Goal: Find specific page/section: Find specific page/section

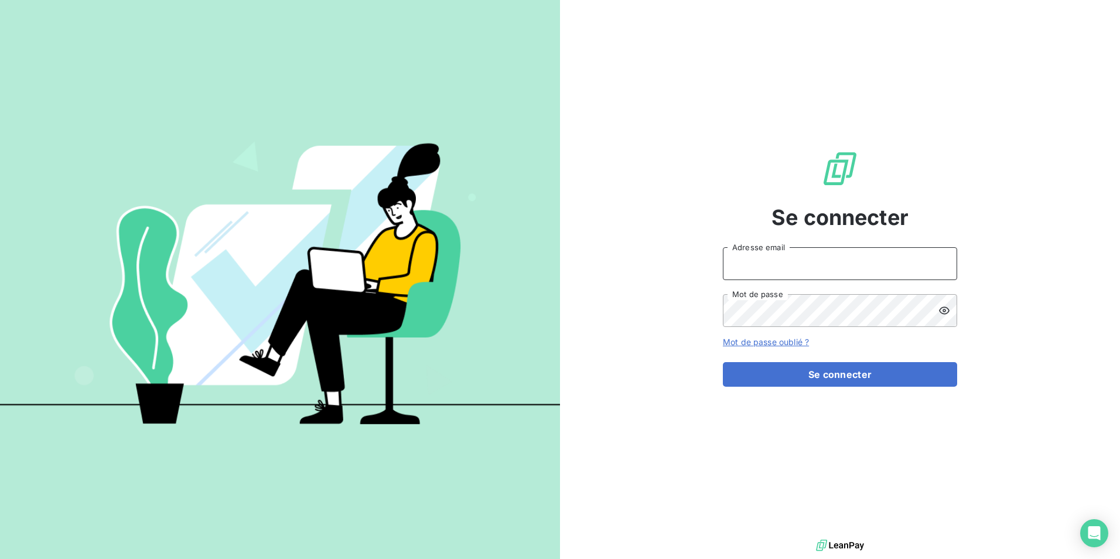
type input "[EMAIL_ADDRESS][DOMAIN_NAME]"
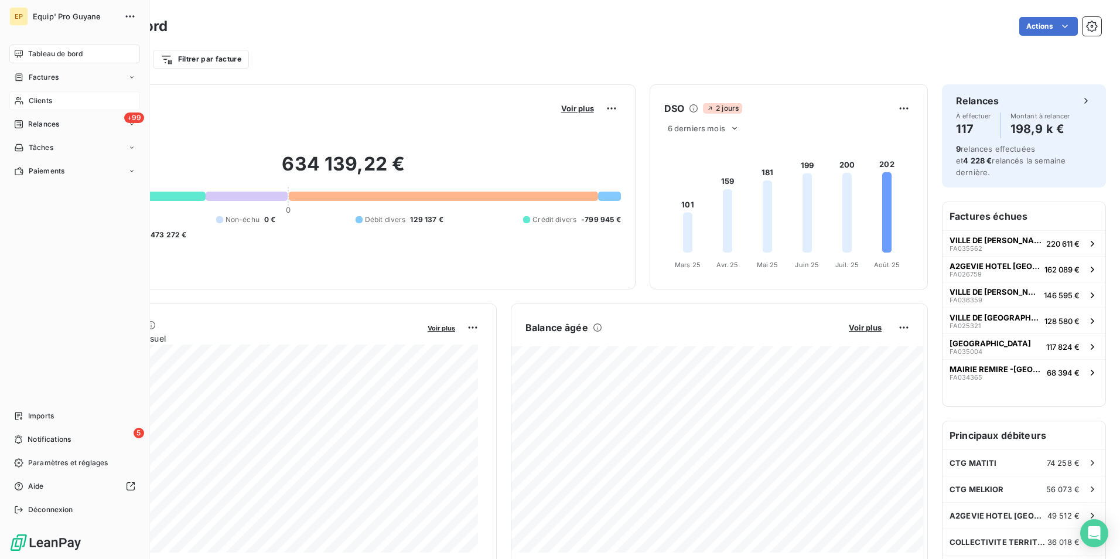
click at [40, 98] on span "Clients" at bounding box center [40, 100] width 23 height 11
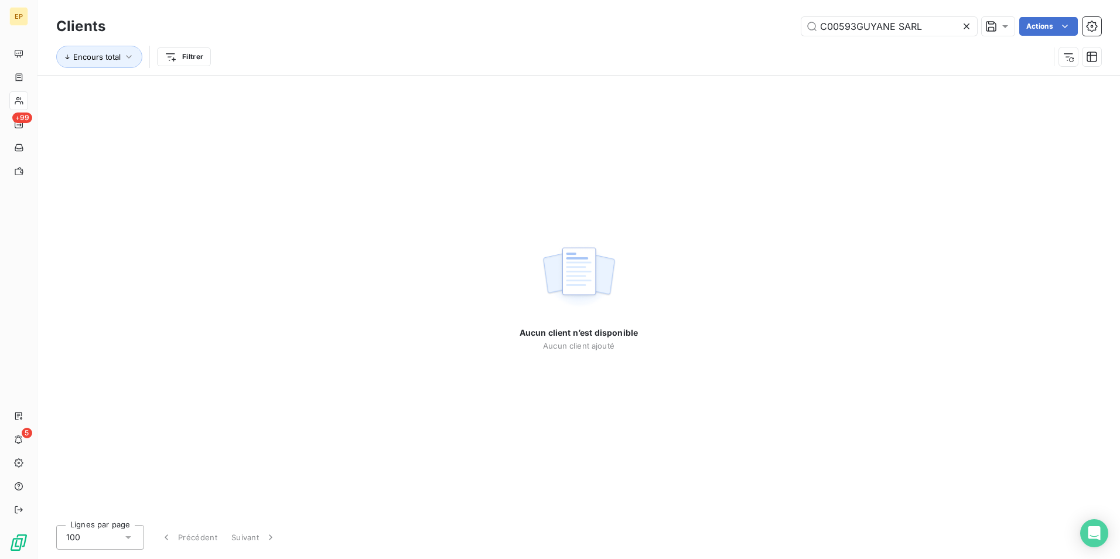
type input "C00593GUYANE SARL"
